Goal: Transaction & Acquisition: Book appointment/travel/reservation

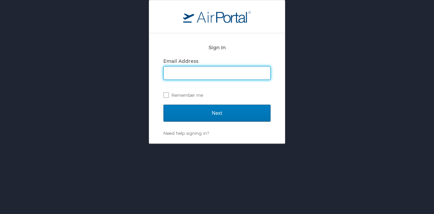
type input "[EMAIL_ADDRESS][DOMAIN_NAME]"
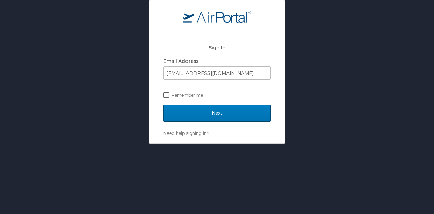
click at [168, 96] on label "Remember me" at bounding box center [216, 95] width 107 height 10
click at [168, 96] on input "Remember me" at bounding box center [165, 94] width 4 height 4
checkbox input "true"
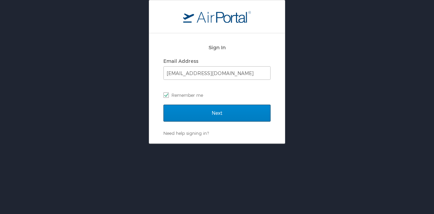
click at [178, 113] on input "Next" at bounding box center [216, 112] width 107 height 17
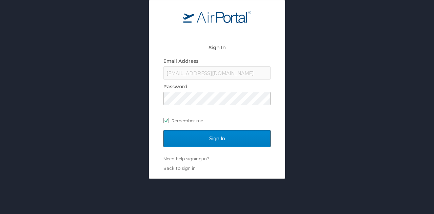
click at [197, 137] on input "Sign In" at bounding box center [216, 138] width 107 height 17
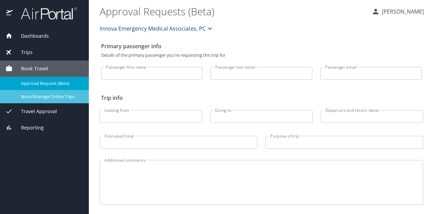
click at [49, 96] on span "Book/Manage Online Trips" at bounding box center [51, 96] width 60 height 6
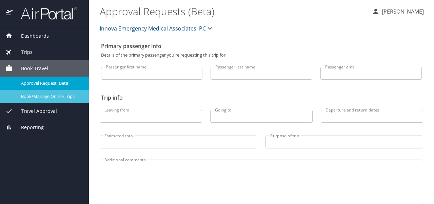
click at [48, 96] on span "Book/Manage Online Trips" at bounding box center [51, 96] width 60 height 6
